Goal: Book appointment/travel/reservation

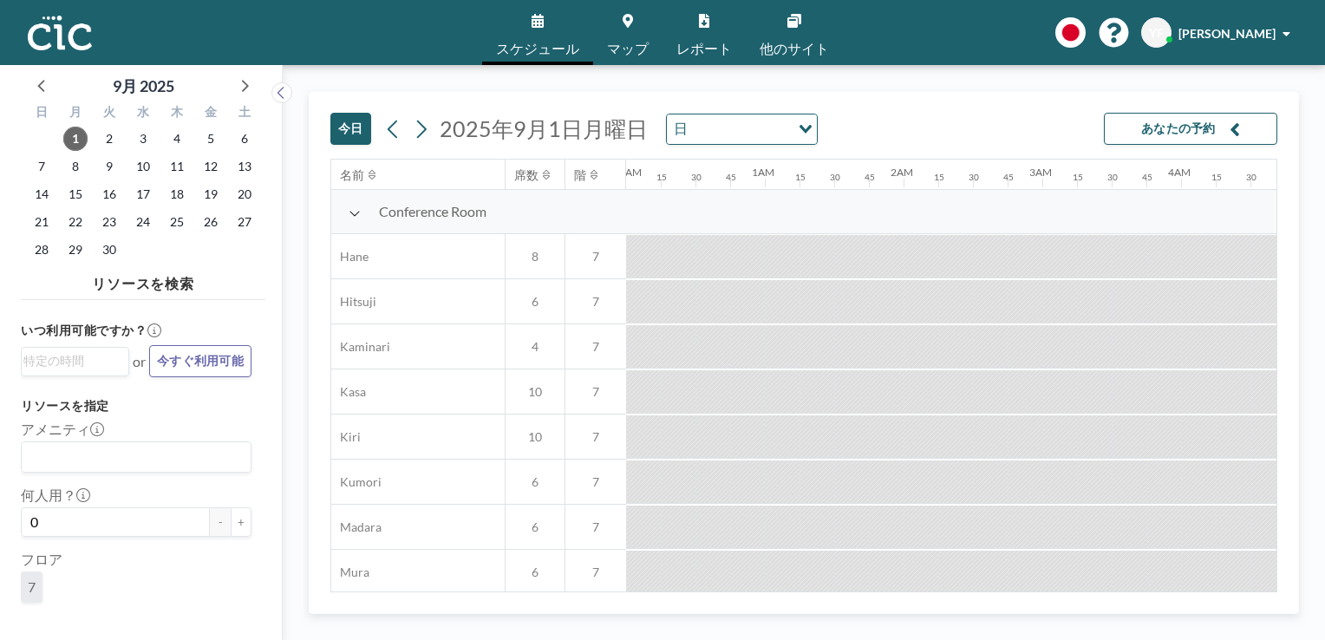
scroll to position [0, 1249]
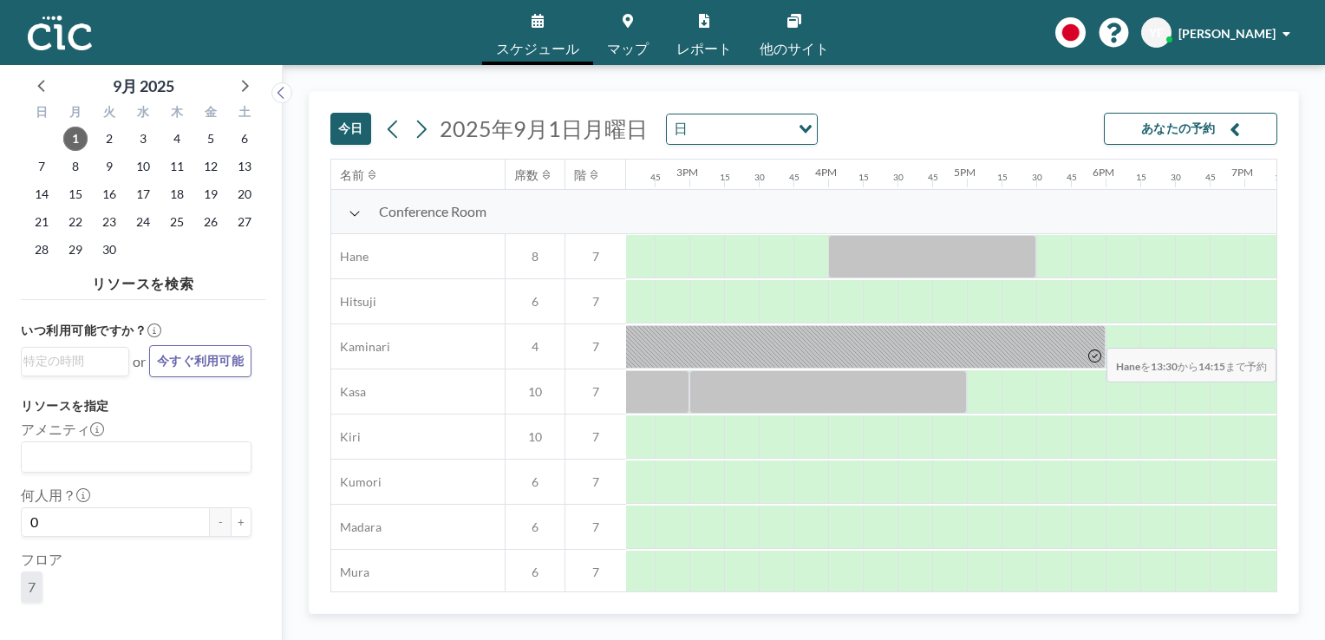
drag, startPoint x: 1267, startPoint y: 255, endPoint x: 1297, endPoint y: 335, distance: 85.3
click at [1297, 335] on div "[DATE] [DATE] 日 Loading... あなたの予約 名前 席数 階 12AM 15 30 45 1AM 15 30 45 2AM 15 30 …" at bounding box center [804, 352] width 990 height 523
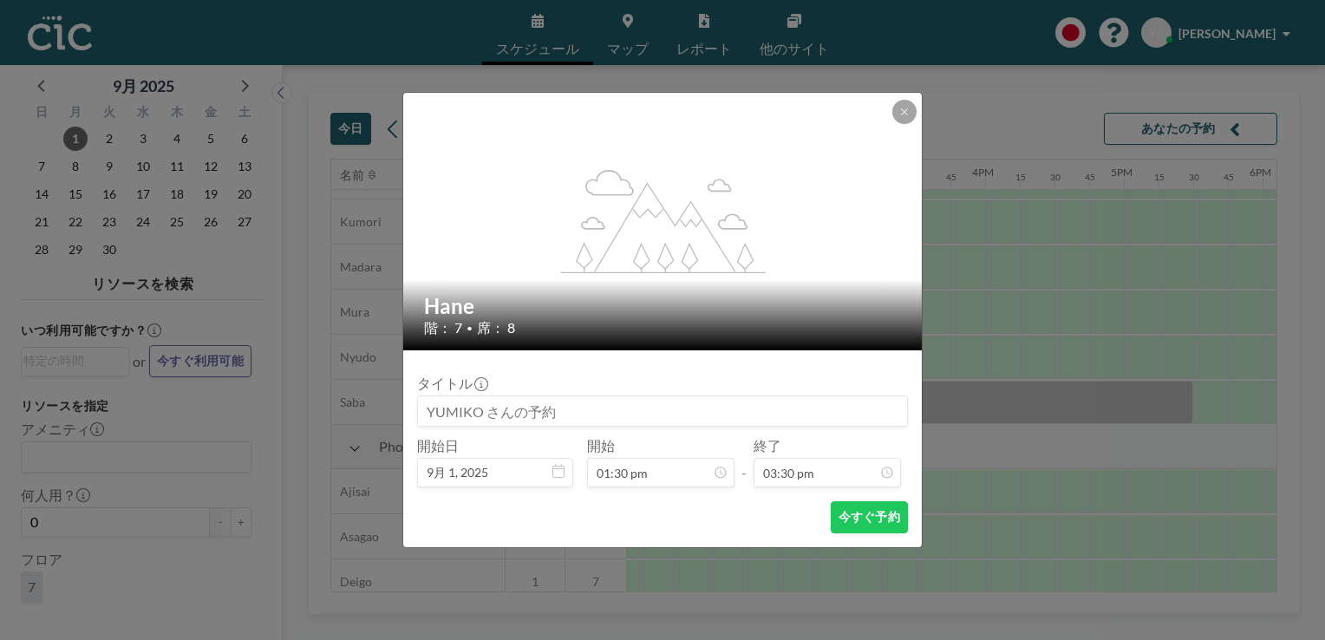
scroll to position [1914, 0]
click at [900, 111] on icon at bounding box center [904, 112] width 10 height 10
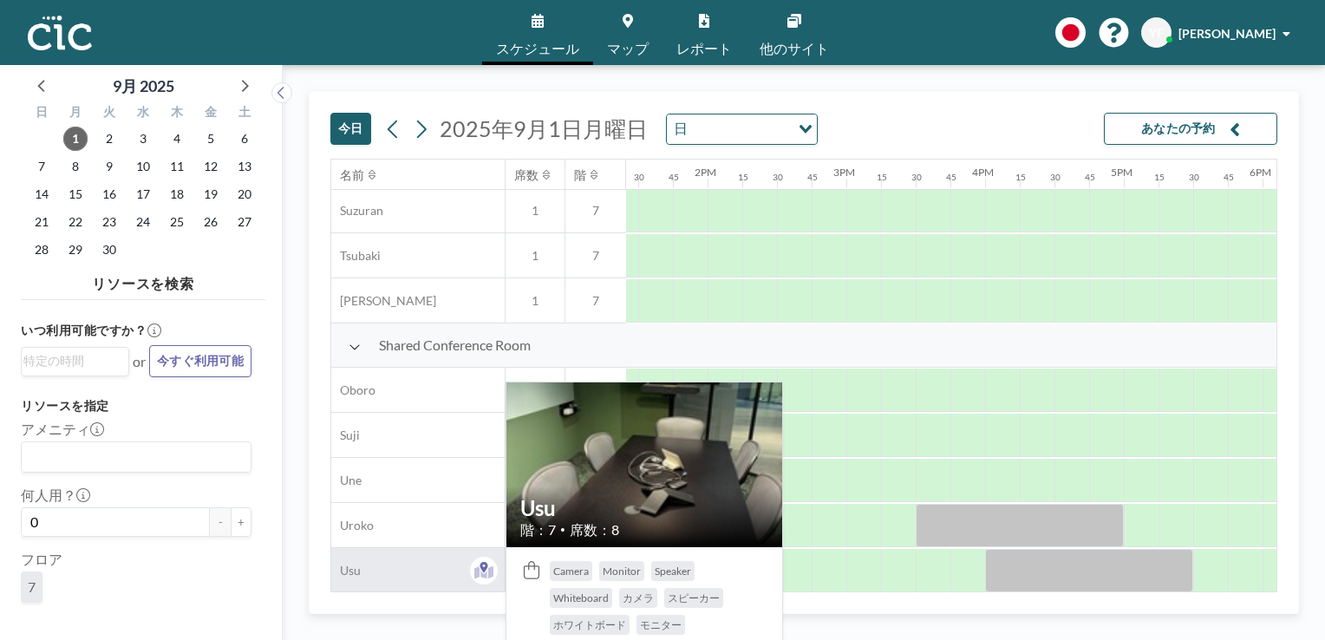
scroll to position [1227, 1861]
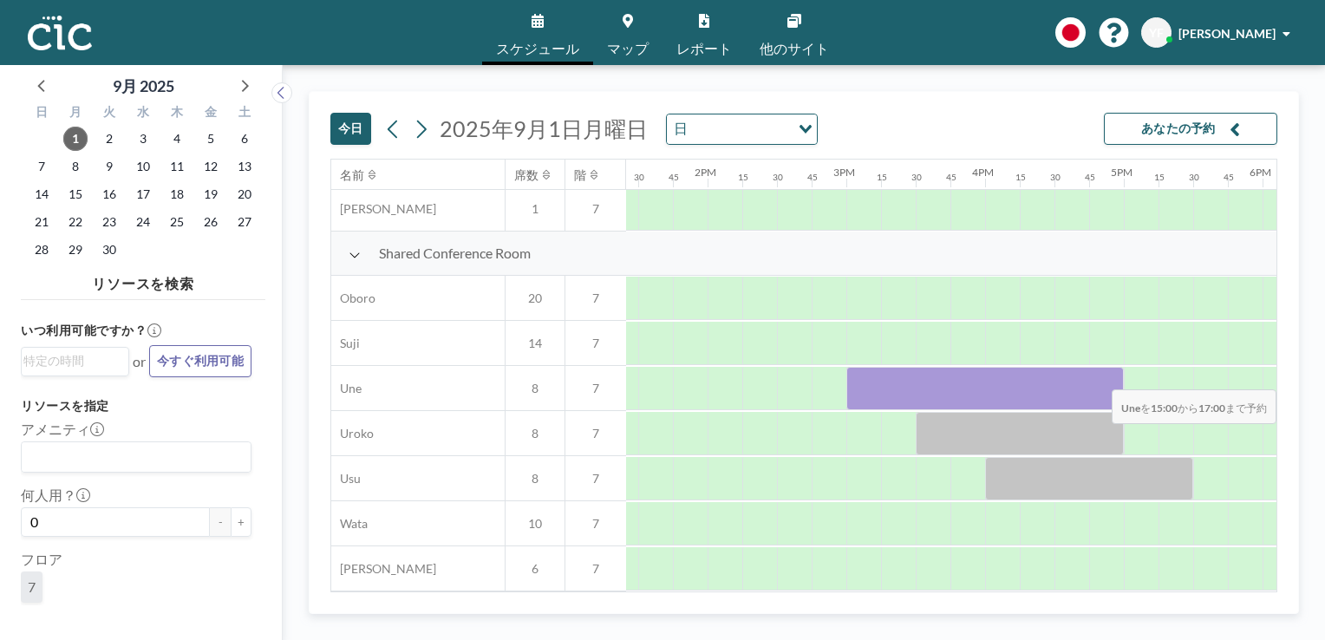
drag, startPoint x: 854, startPoint y: 380, endPoint x: 1110, endPoint y: 376, distance: 255.8
click at [1110, 376] on div at bounding box center [984, 388] width 277 height 43
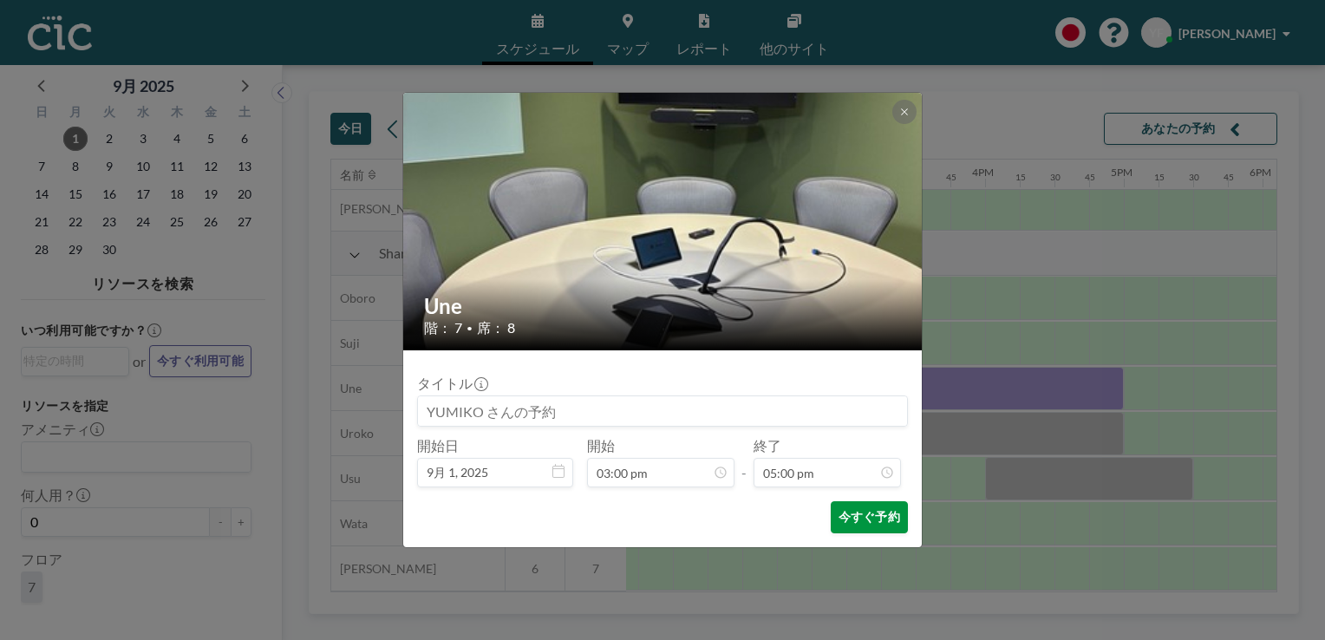
click at [877, 515] on button "今すぐ予約" at bounding box center [869, 517] width 77 height 32
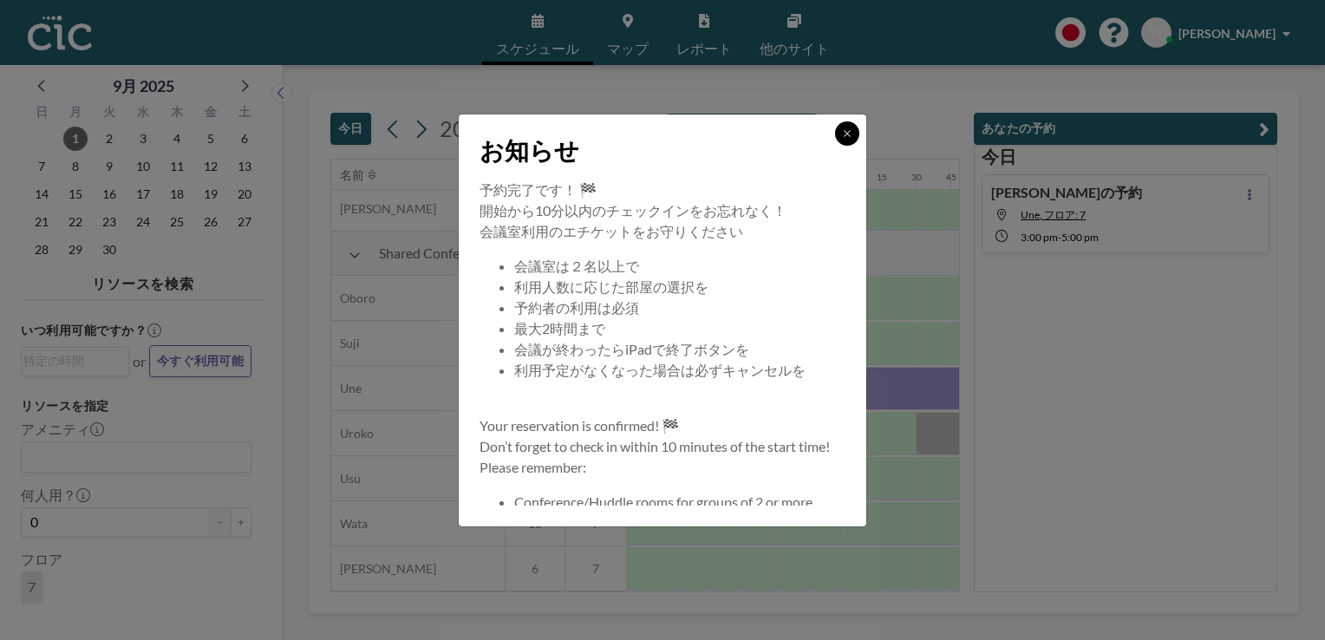
click at [848, 137] on icon at bounding box center [847, 133] width 10 height 10
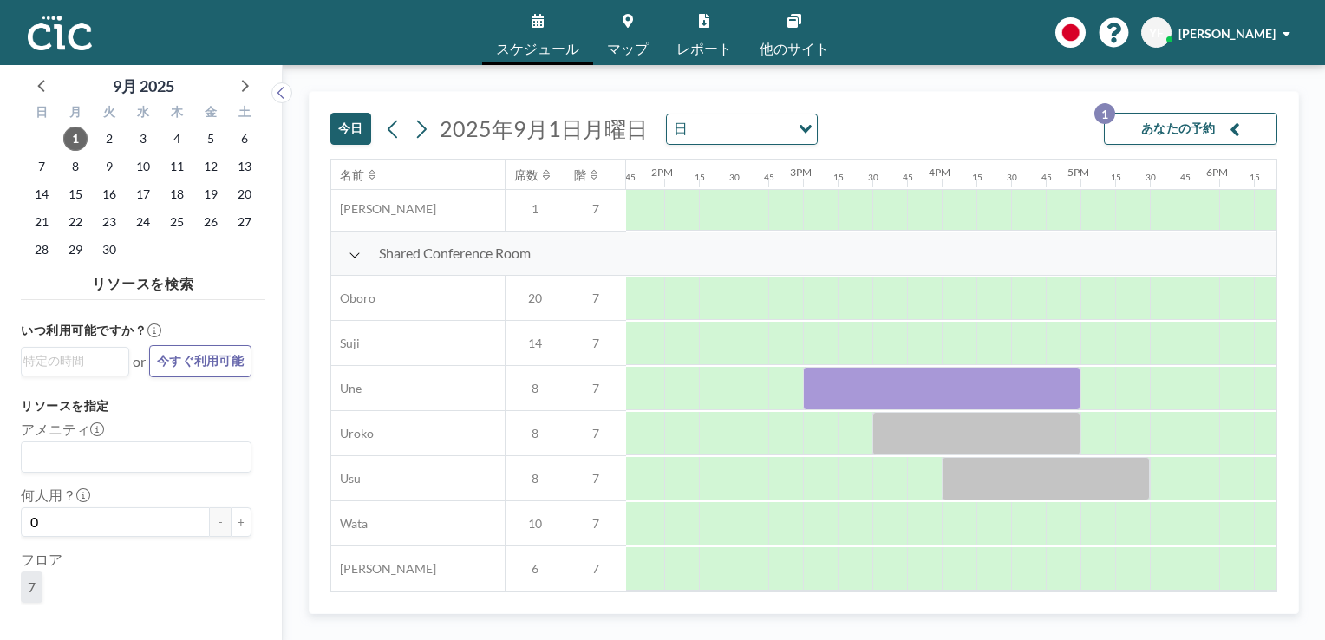
scroll to position [1227, 1910]
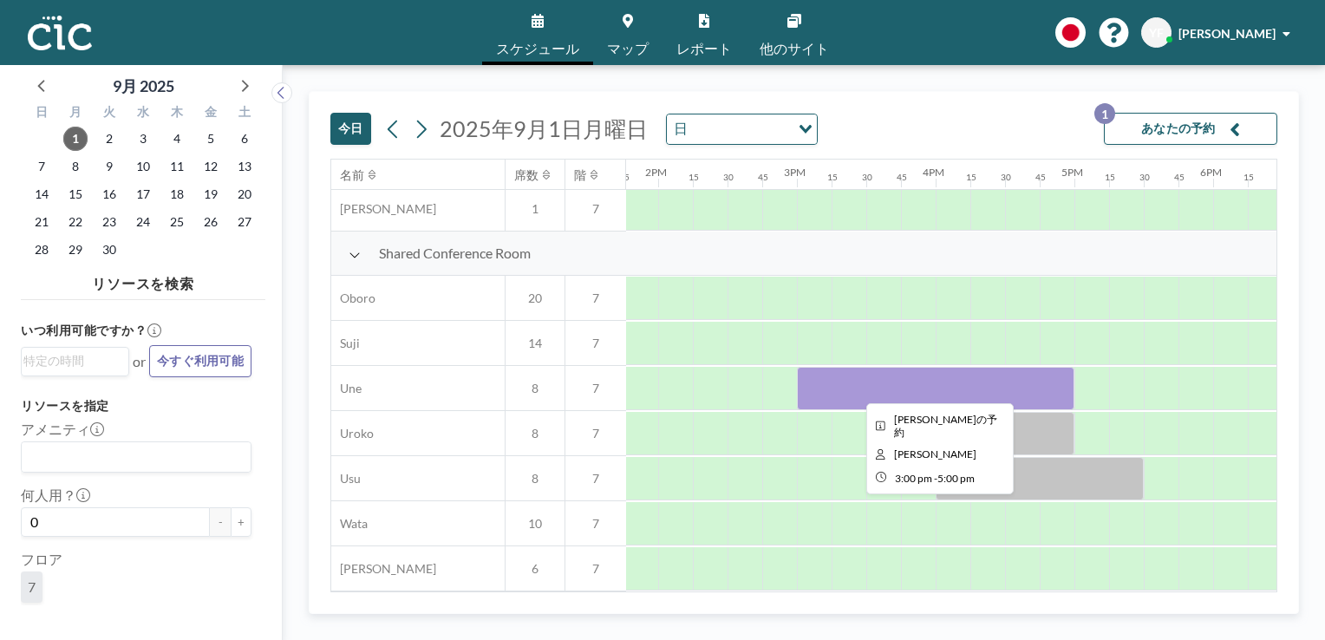
drag, startPoint x: 817, startPoint y: 378, endPoint x: 851, endPoint y: 378, distance: 34.7
click at [851, 378] on div at bounding box center [935, 388] width 277 height 43
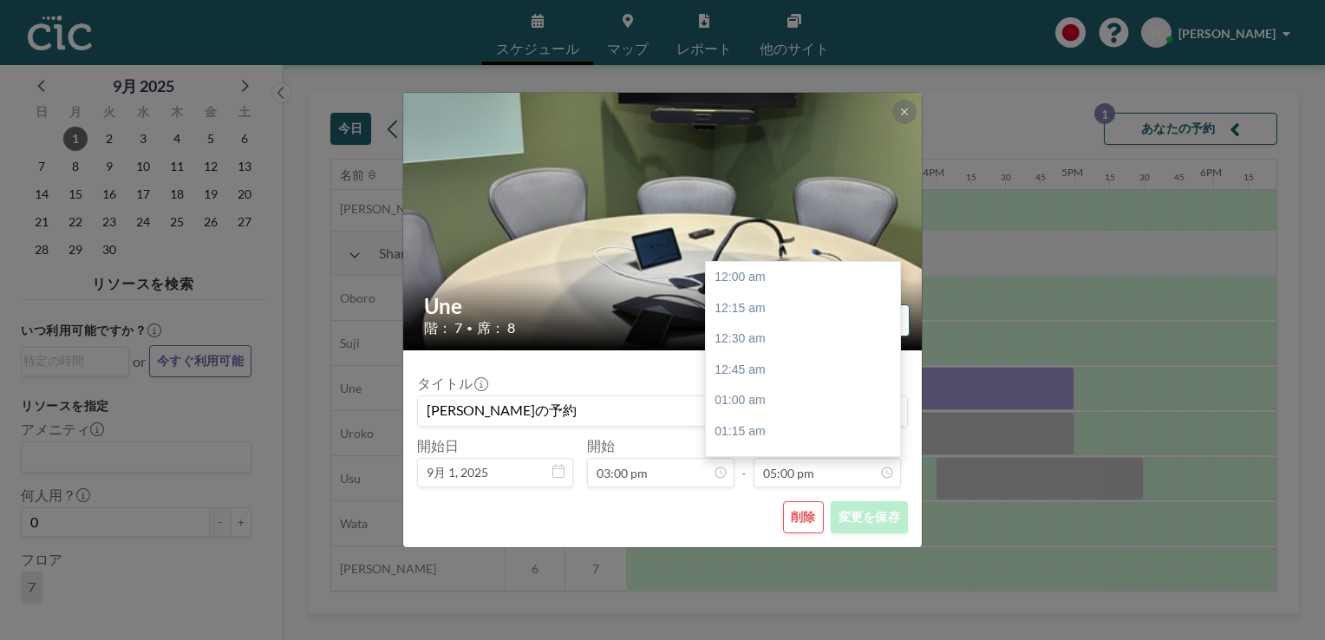
scroll to position [2098, 0]
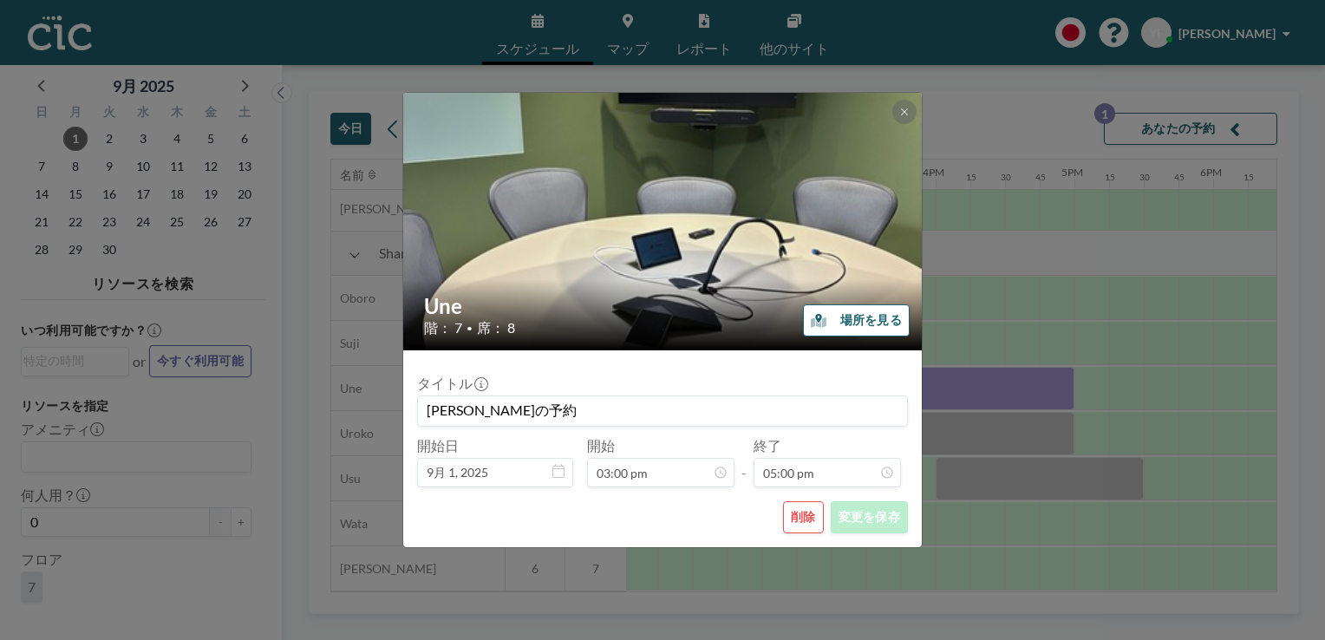
click at [1084, 546] on div "Une 階： 7 • 席： 8 場所を見る タイトル [PERSON_NAME]の予約 開始日 9月 1, [DATE] 開始 03:00 pm - 終了 0…" at bounding box center [662, 320] width 1325 height 640
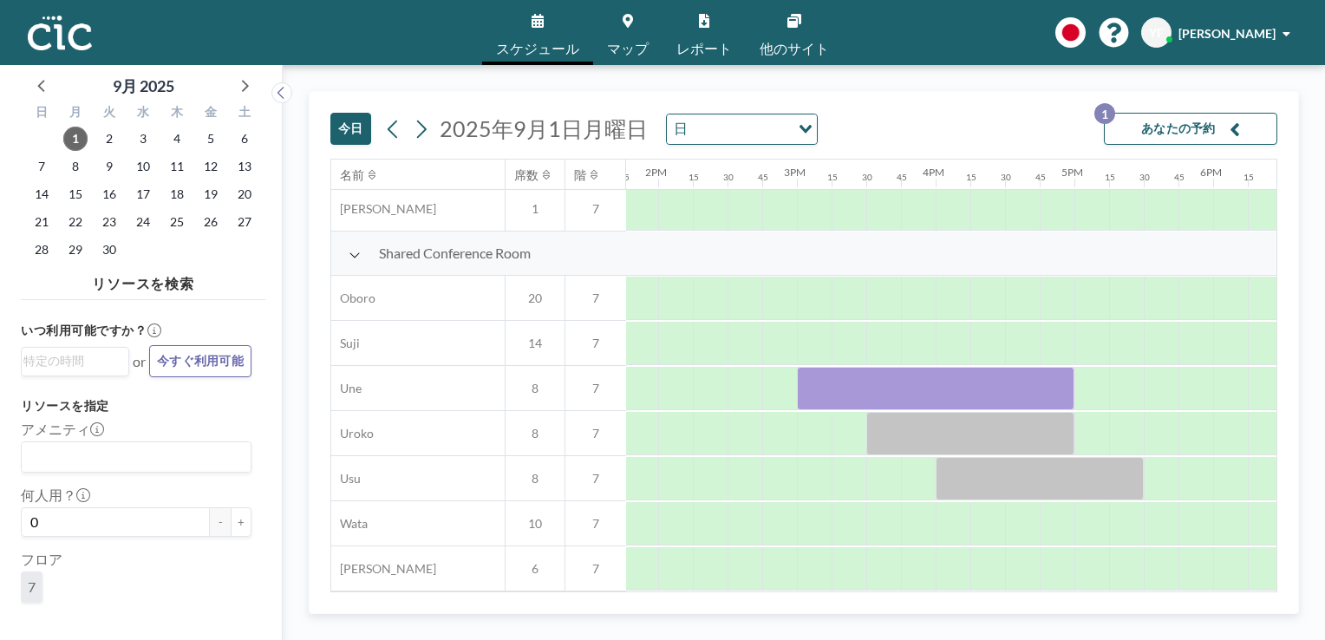
click at [1209, 132] on button "あなたの予約 1" at bounding box center [1190, 129] width 173 height 32
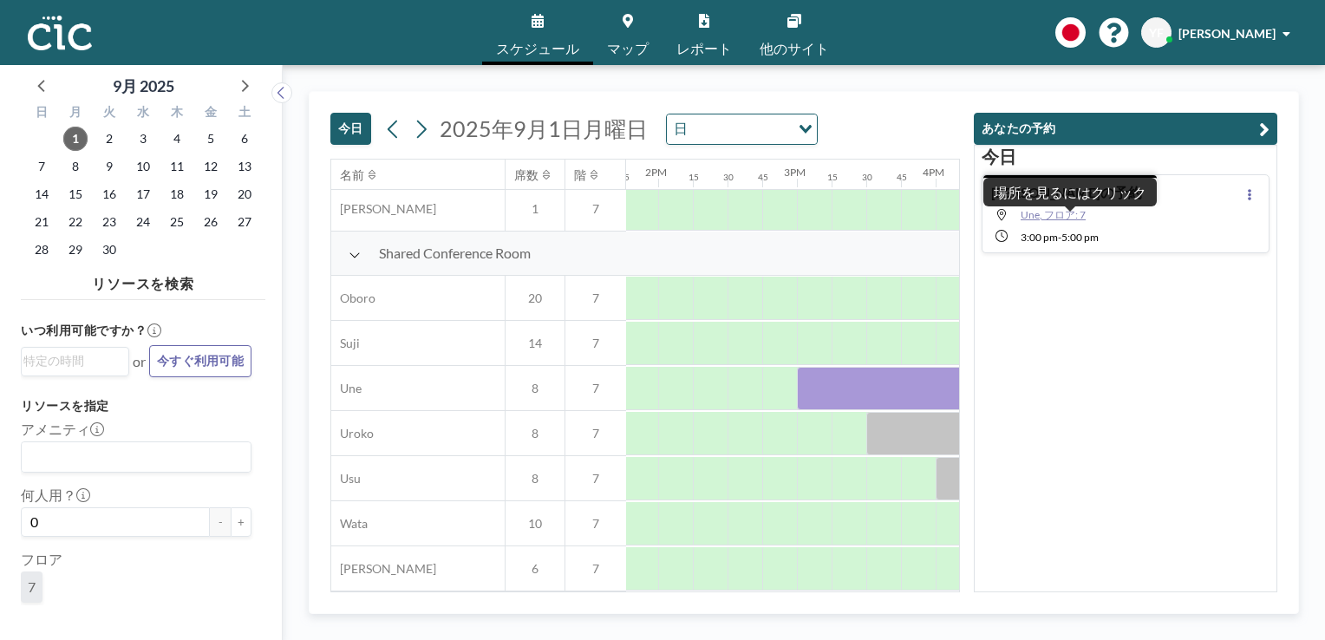
click at [1065, 217] on span "Une, フロア: 7" at bounding box center [1053, 214] width 65 height 13
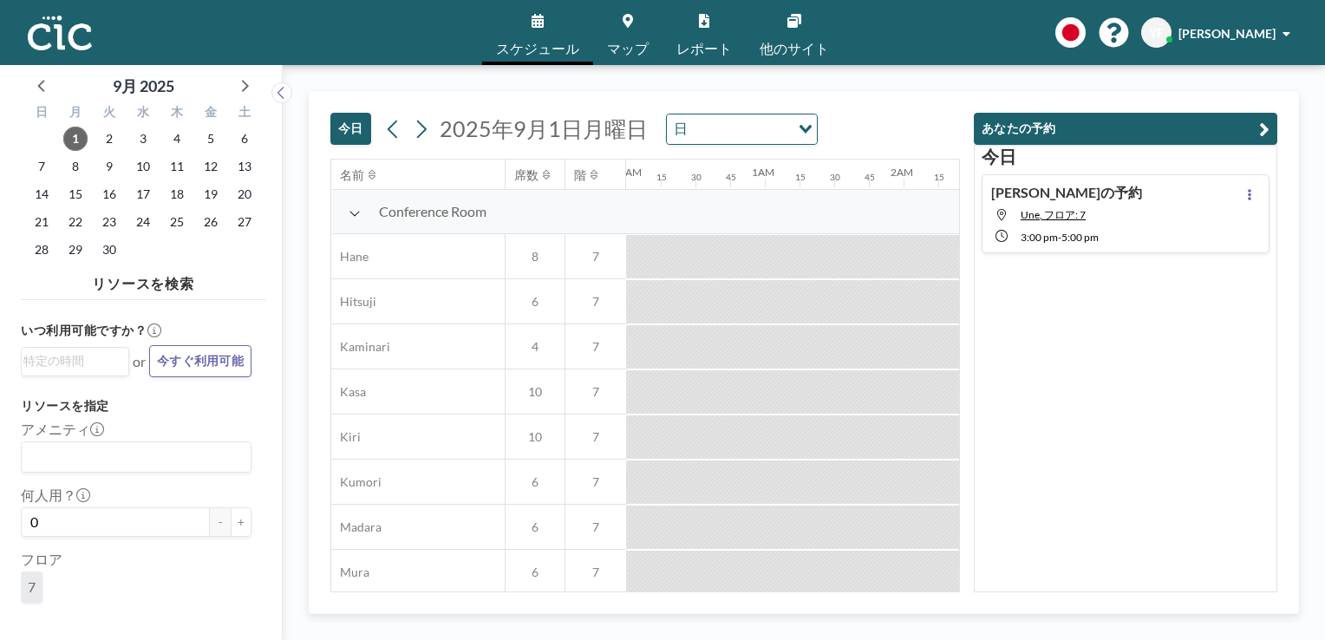
scroll to position [0, 1283]
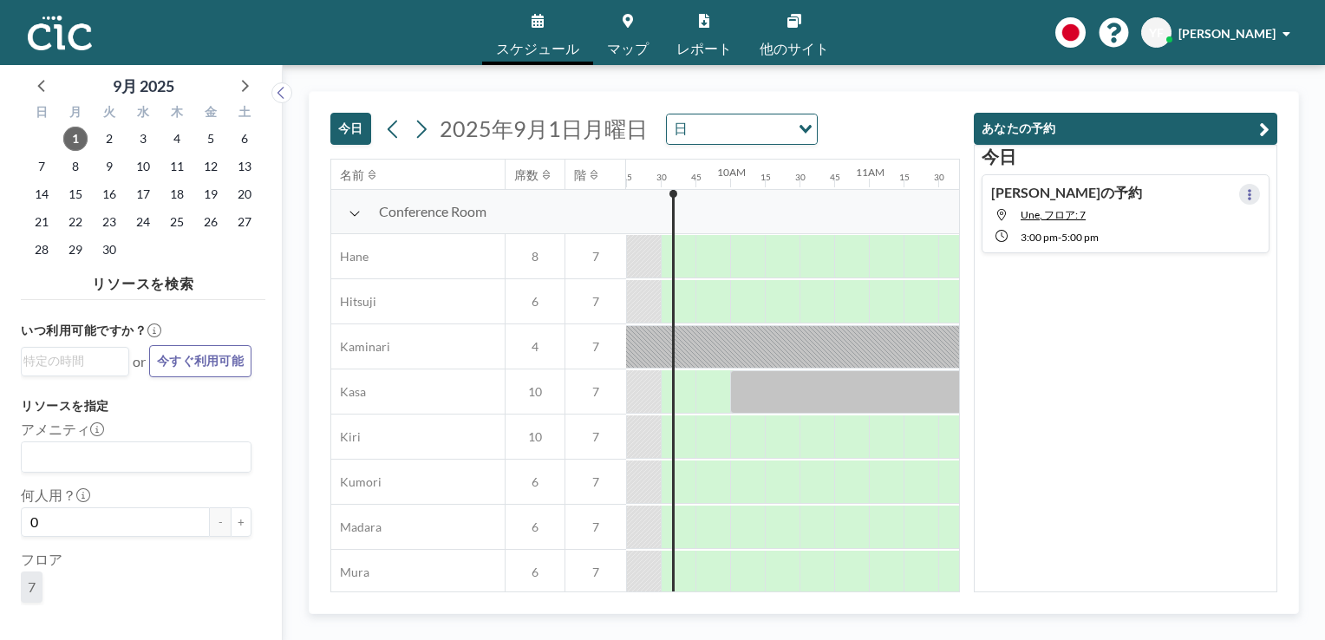
click at [1246, 194] on icon at bounding box center [1249, 194] width 7 height 11
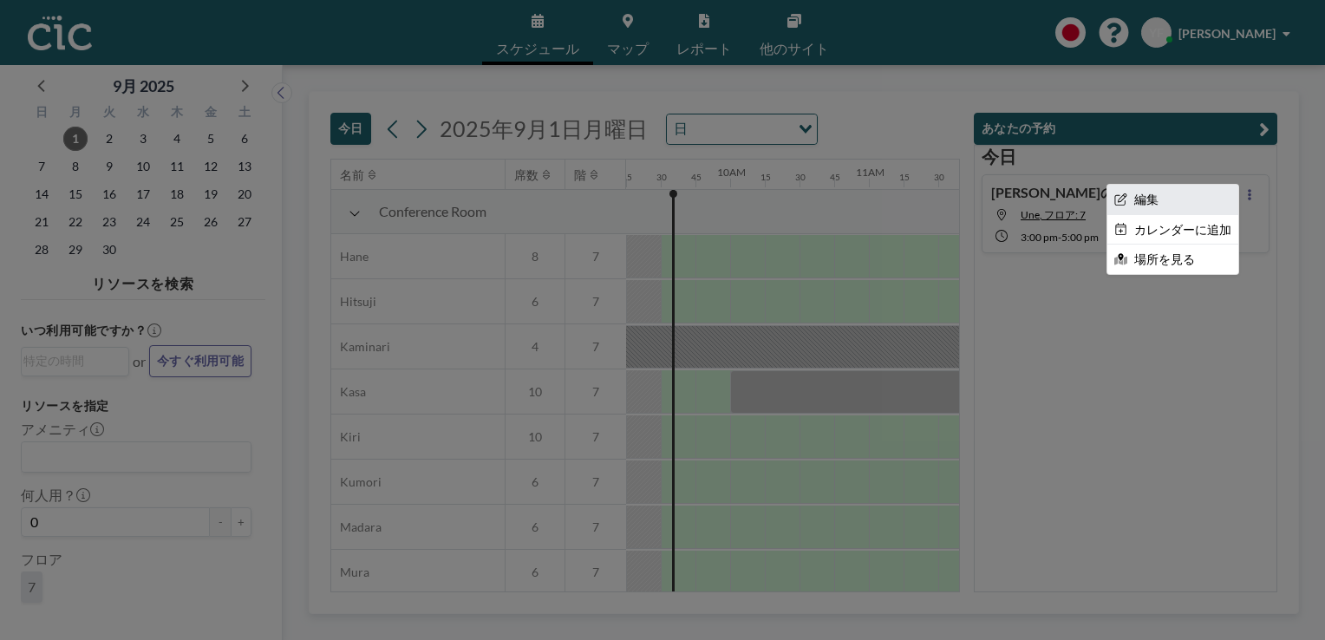
click at [1157, 200] on li "編集" at bounding box center [1172, 199] width 131 height 29
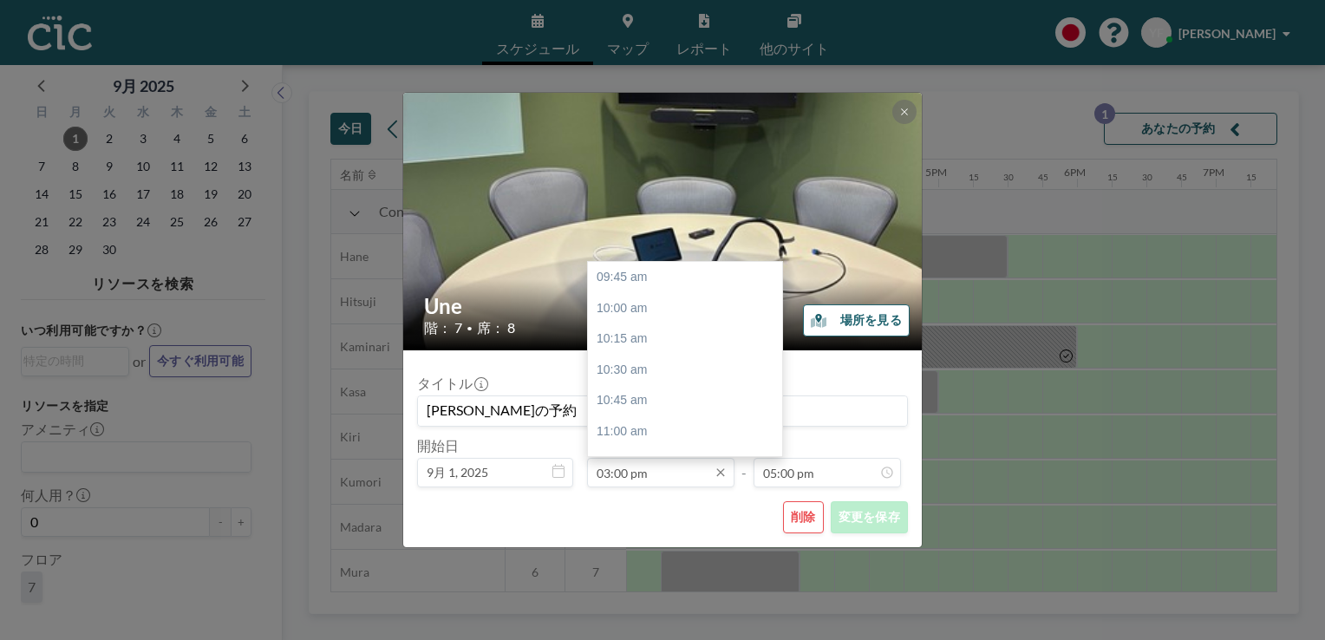
scroll to position [649, 0]
click at [624, 401] on div "04:00 pm" at bounding box center [689, 400] width 203 height 31
type input "04:00 pm"
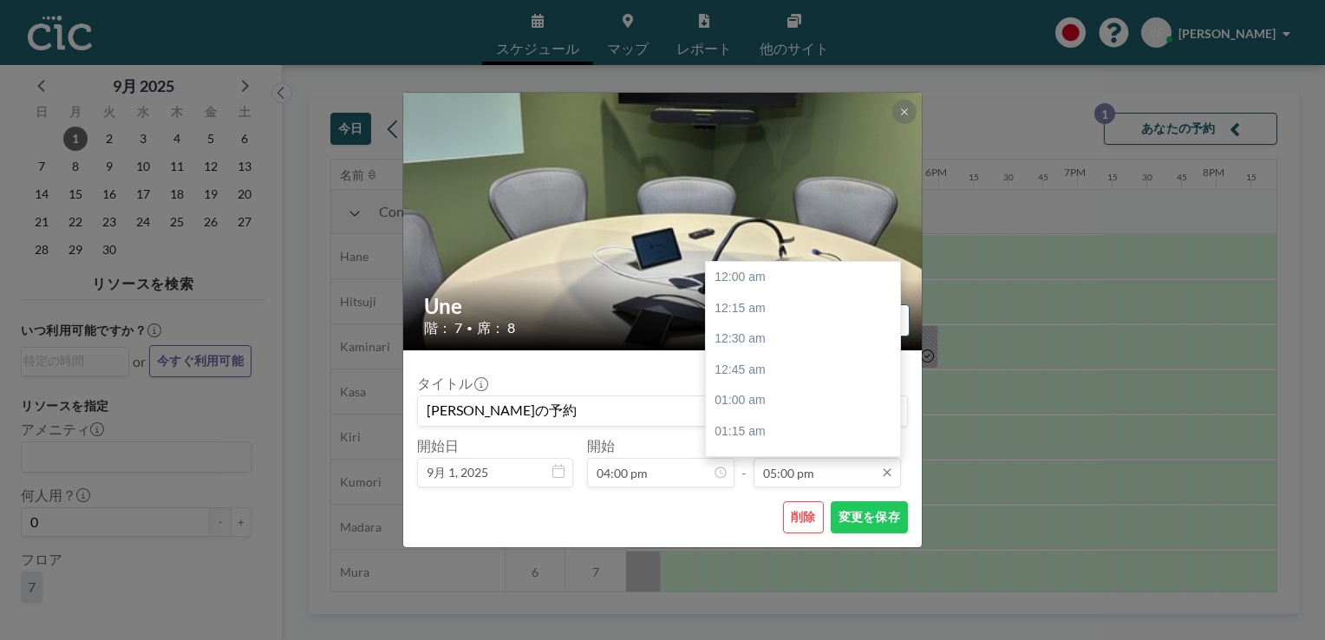
scroll to position [2098, 0]
click at [758, 401] on div "06:00 pm" at bounding box center [807, 401] width 203 height 31
type input "06:00 pm"
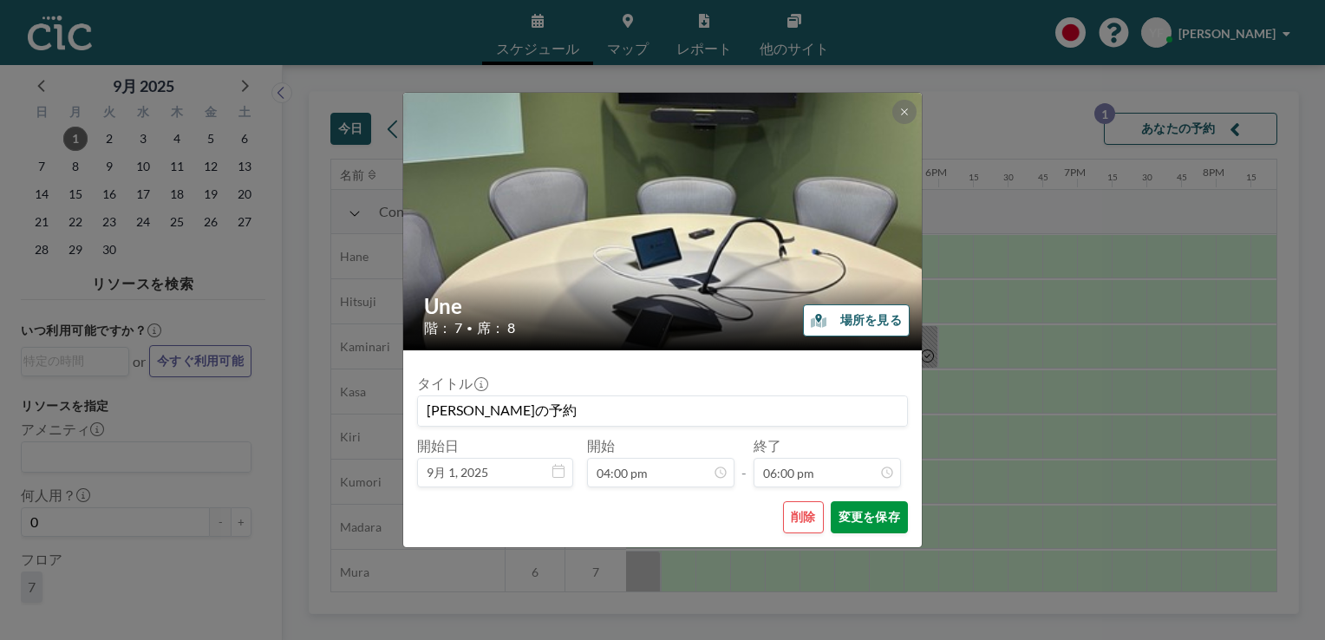
click at [868, 523] on button "変更を保存" at bounding box center [869, 517] width 77 height 32
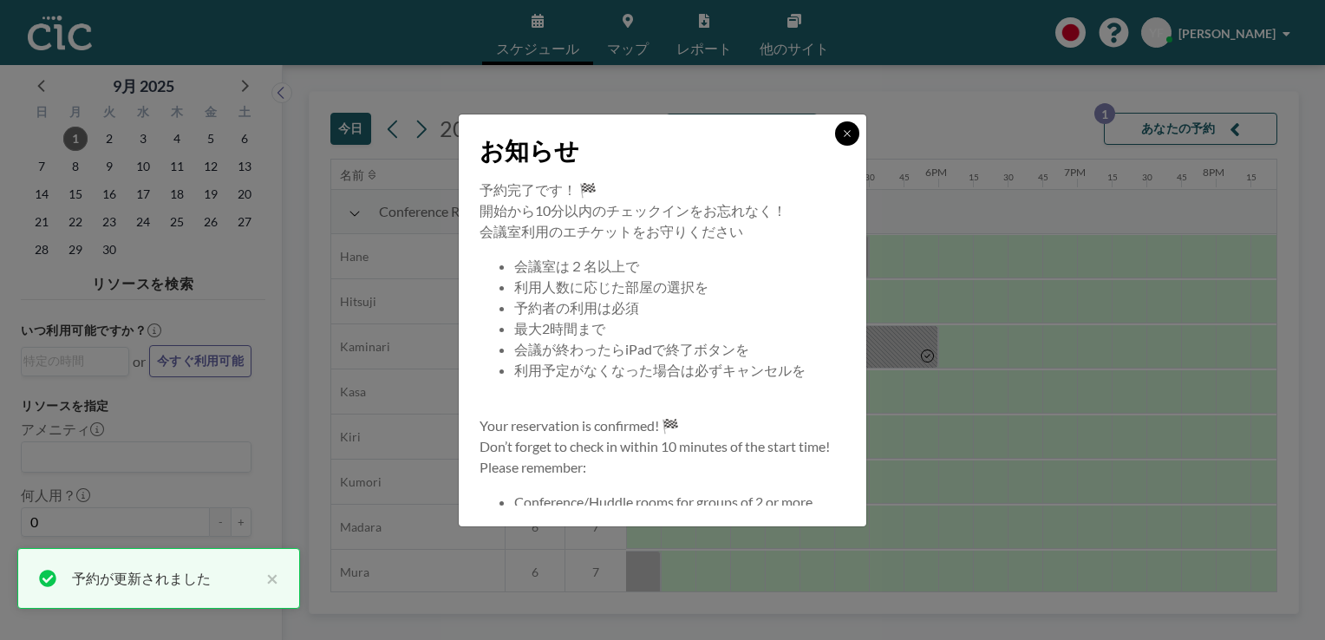
click at [845, 137] on icon at bounding box center [847, 133] width 10 height 10
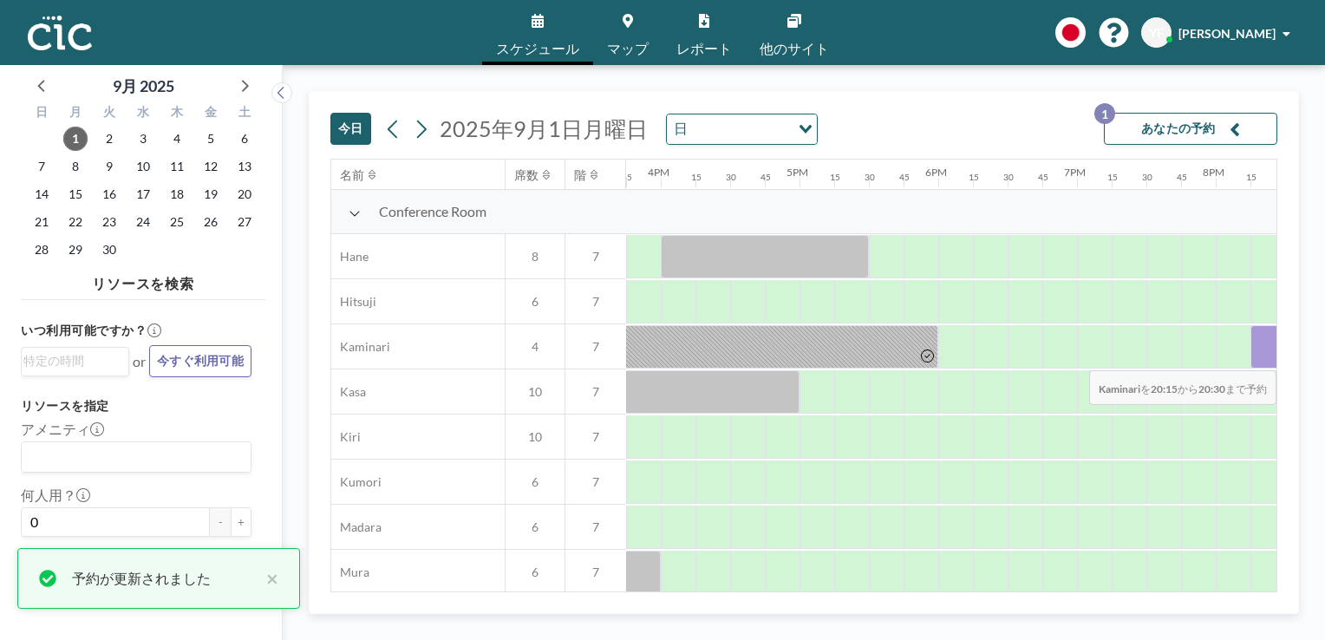
click at [1264, 357] on div at bounding box center [1267, 346] width 35 height 43
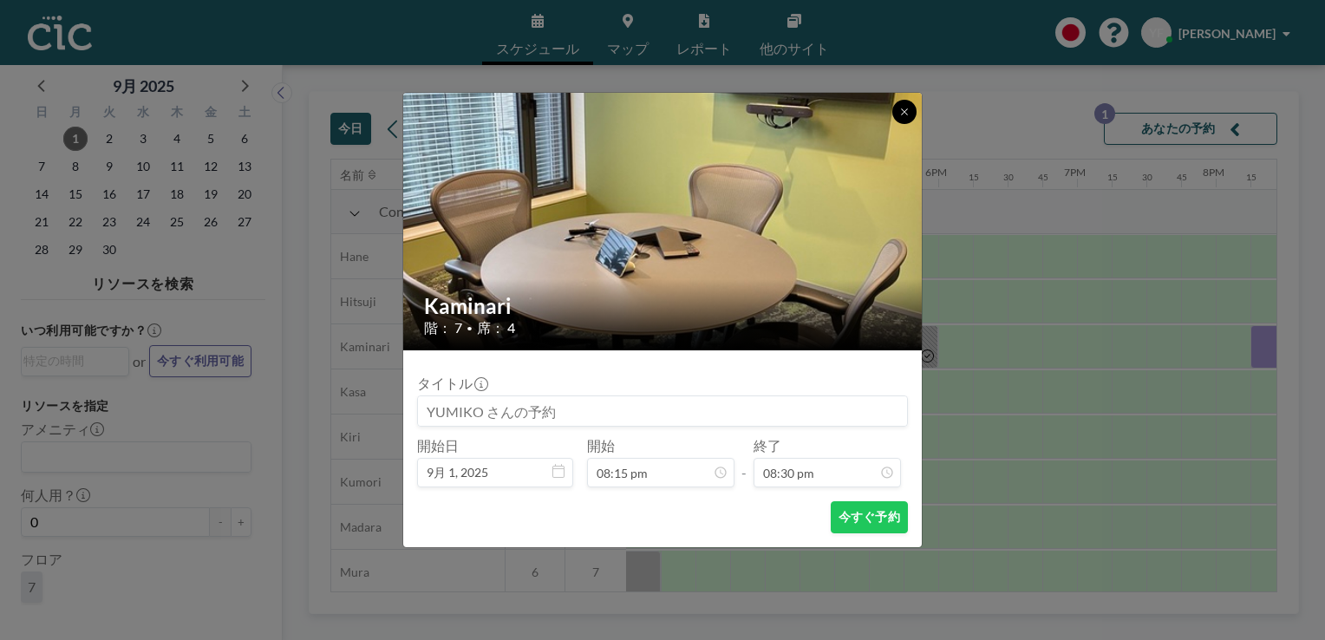
click at [899, 108] on icon at bounding box center [904, 112] width 10 height 10
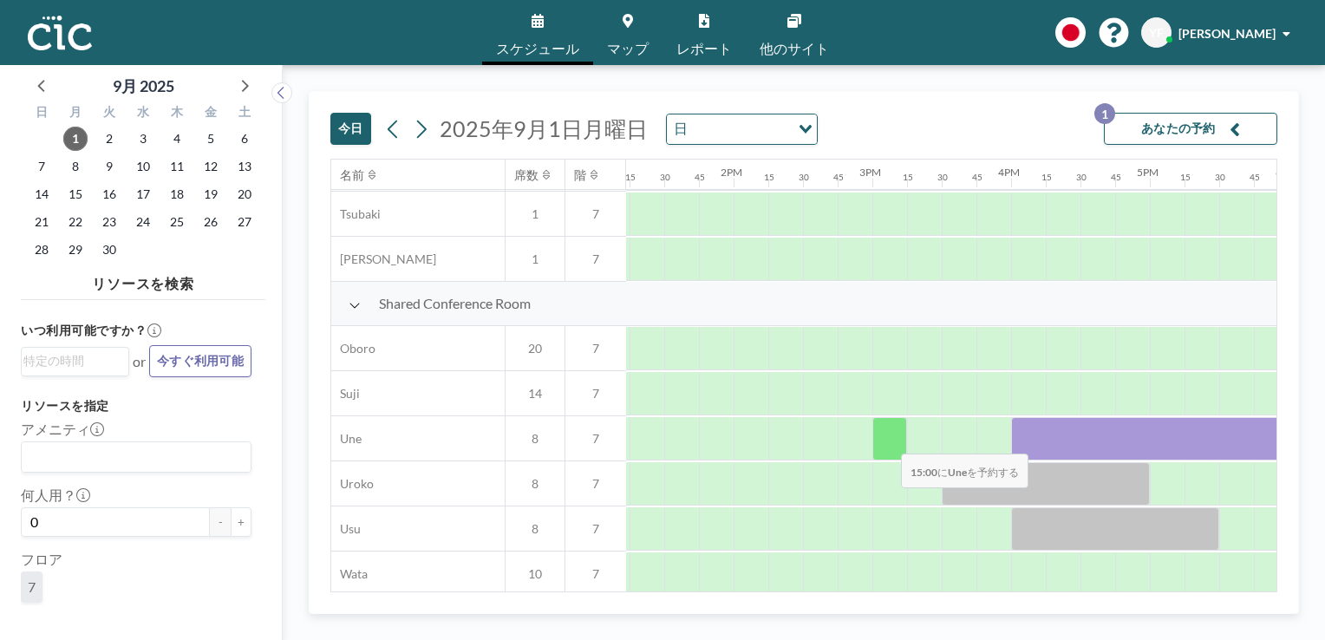
scroll to position [1227, 1835]
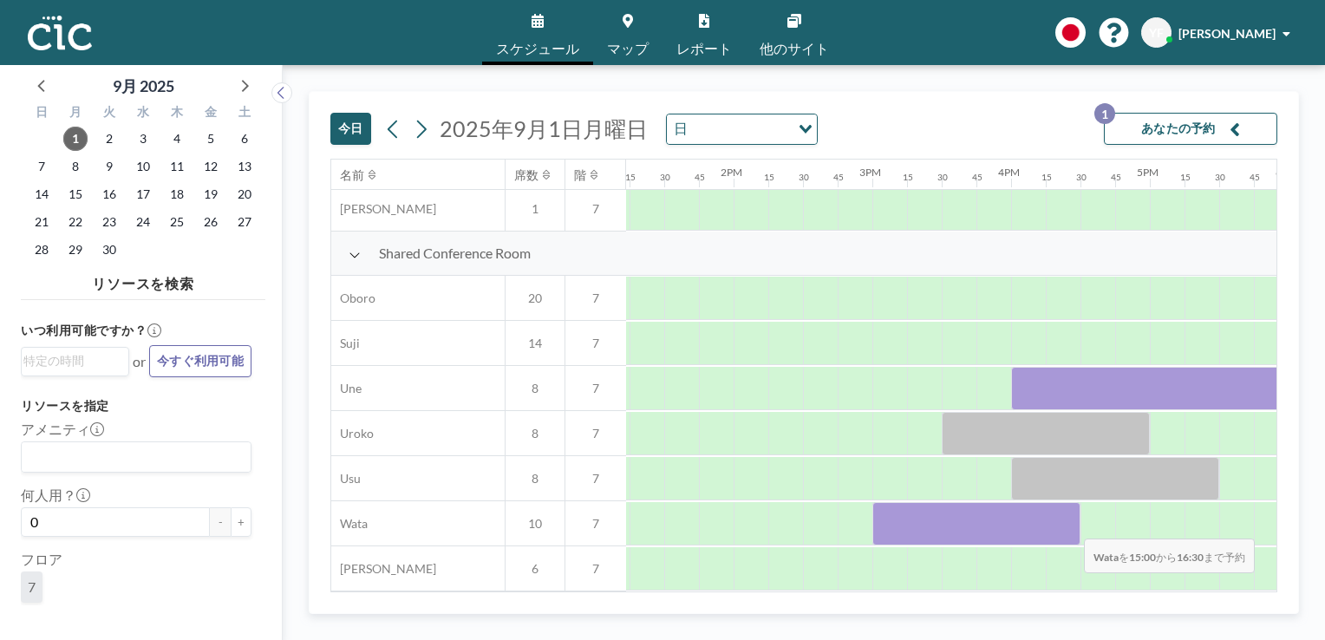
drag, startPoint x: 893, startPoint y: 519, endPoint x: 1070, endPoint y: 525, distance: 177.0
click at [1070, 525] on div at bounding box center [976, 523] width 208 height 43
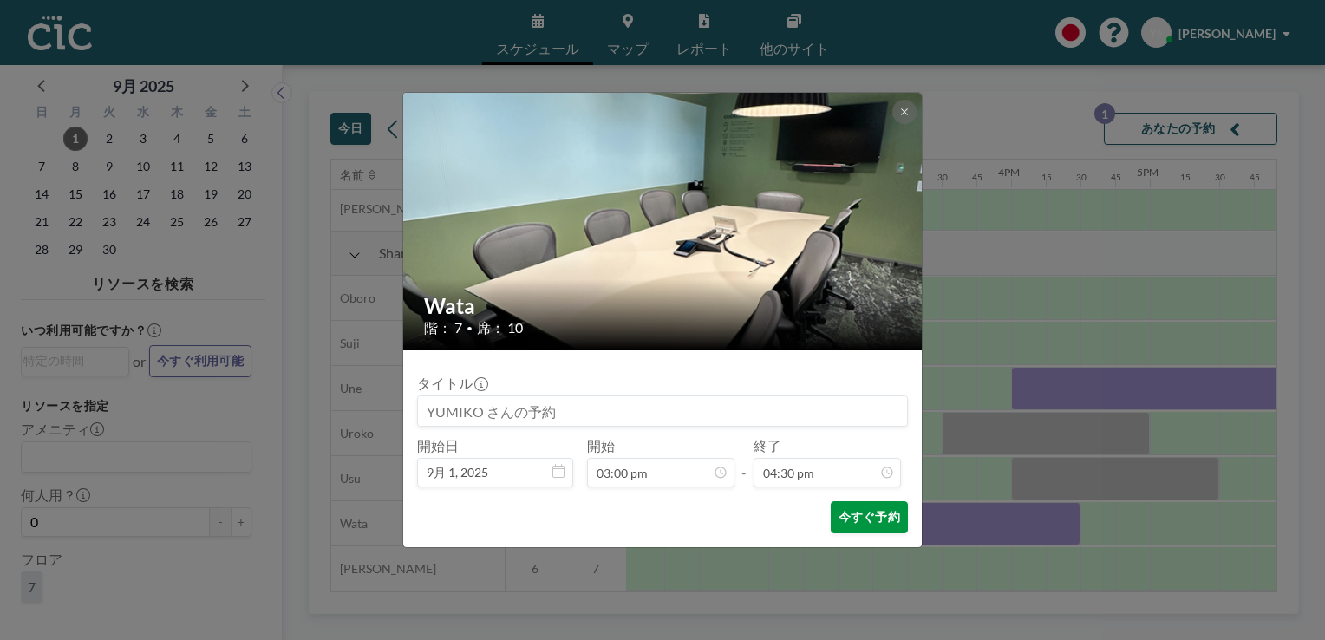
click at [875, 518] on button "今すぐ予約" at bounding box center [869, 517] width 77 height 32
